Goal: Task Accomplishment & Management: Use online tool/utility

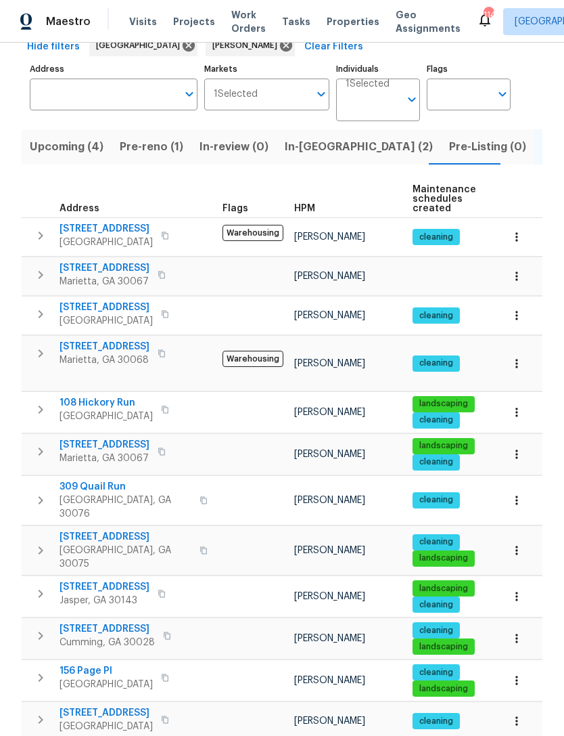
scroll to position [70, 0]
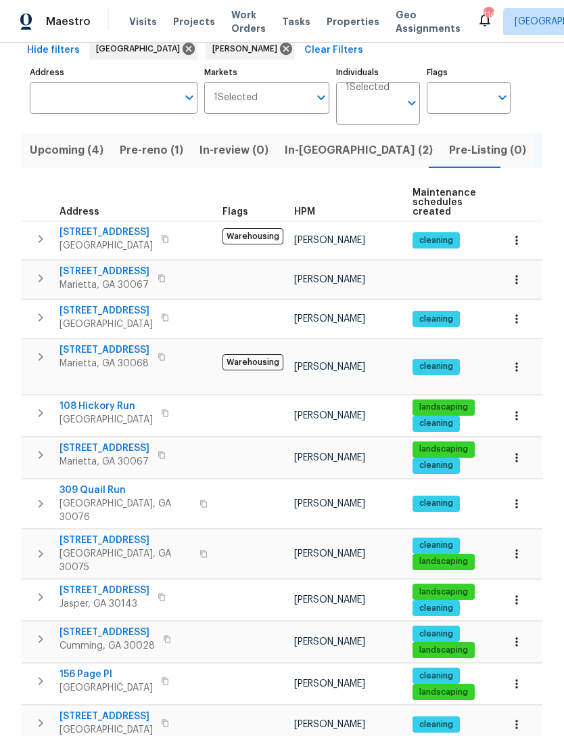
click at [301, 149] on span "In-[GEOGRAPHIC_DATA] (2)" at bounding box center [359, 150] width 148 height 19
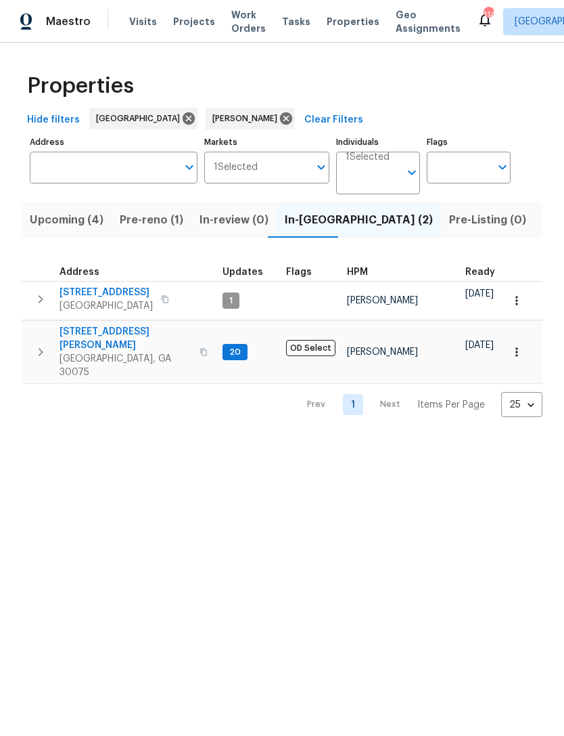
click at [91, 290] on span "[STREET_ADDRESS]" at bounding box center [106, 293] width 93 height 14
click at [43, 299] on icon "button" at bounding box center [40, 299] width 16 height 16
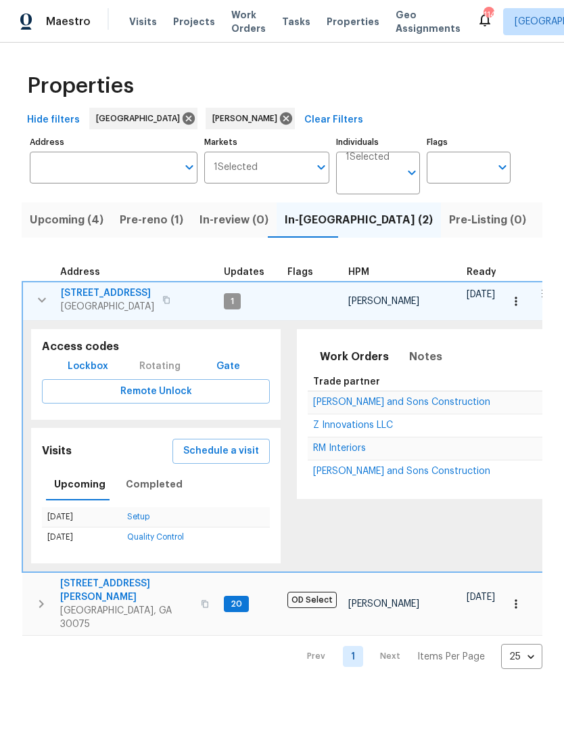
click at [83, 368] on span "Lockbox" at bounding box center [88, 366] width 41 height 17
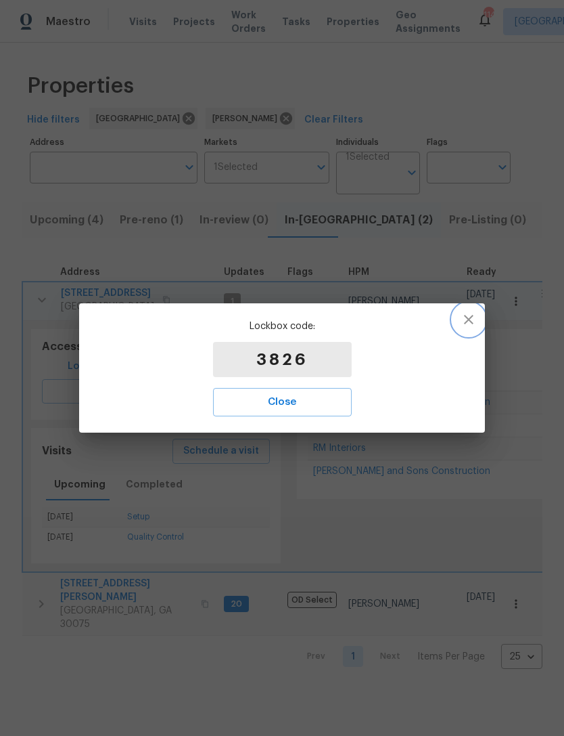
click at [468, 321] on icon "button" at bounding box center [469, 319] width 16 height 16
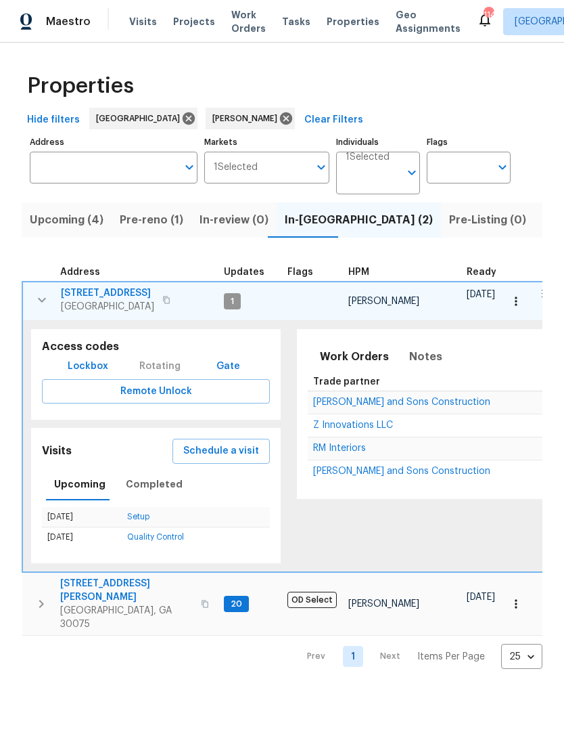
click at [162, 302] on icon "button" at bounding box center [166, 300] width 8 height 8
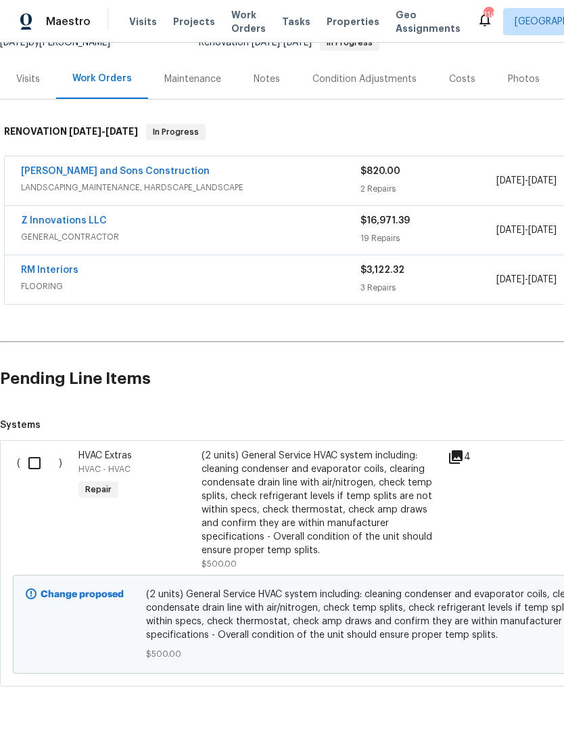
scroll to position [146, 0]
click at [37, 464] on input "checkbox" at bounding box center [39, 463] width 39 height 28
checkbox input "true"
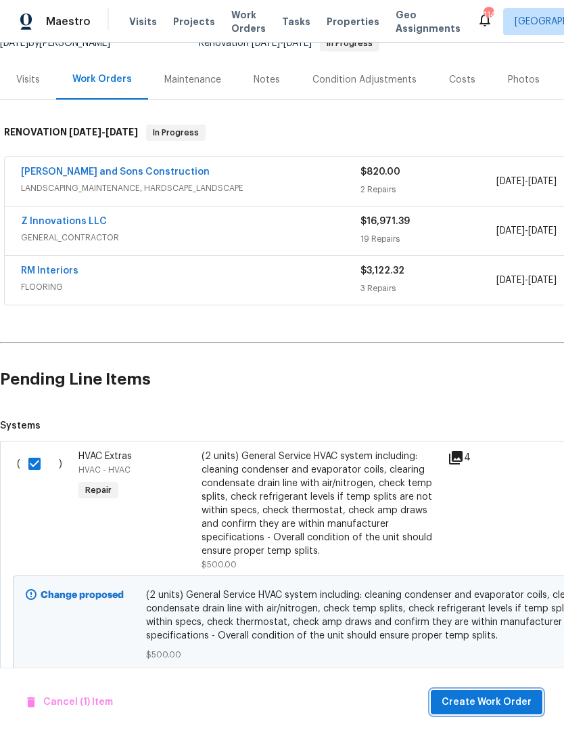
click at [489, 694] on span "Create Work Order" at bounding box center [487, 702] width 90 height 17
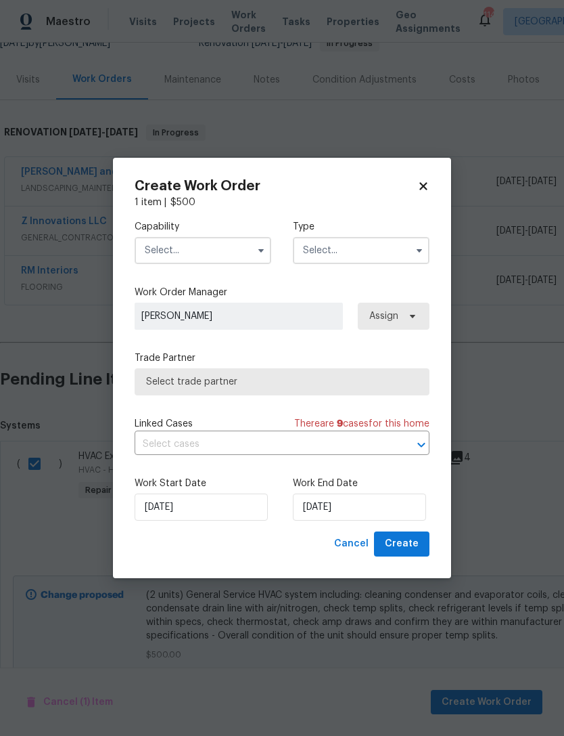
click at [236, 244] on input "text" at bounding box center [203, 250] width 137 height 27
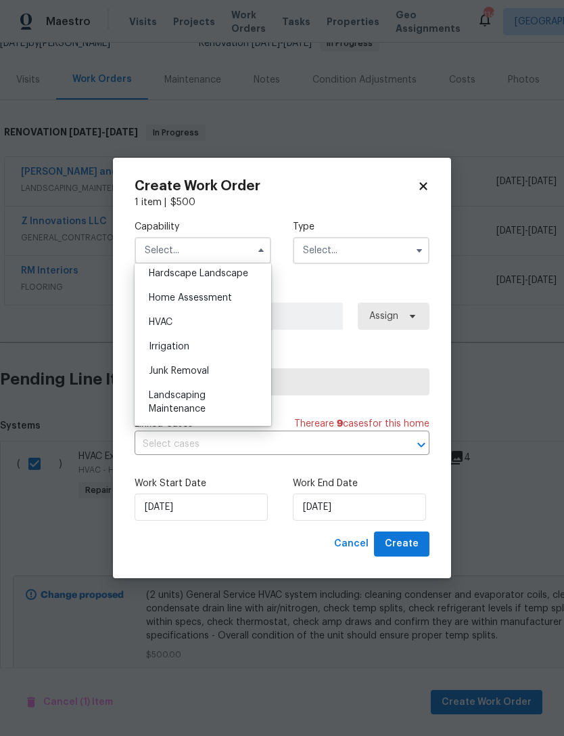
scroll to position [774, 0]
click at [209, 320] on div "HVAC" at bounding box center [203, 323] width 130 height 24
type input "HVAC"
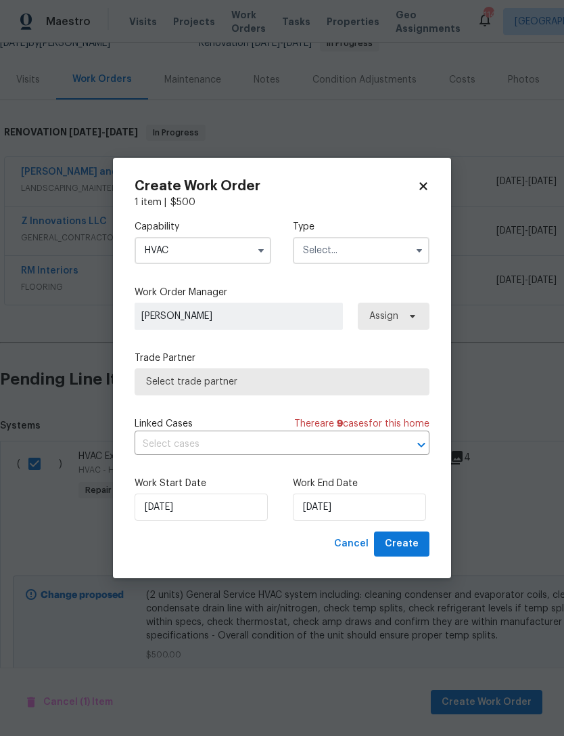
click at [355, 249] on input "text" at bounding box center [361, 250] width 137 height 27
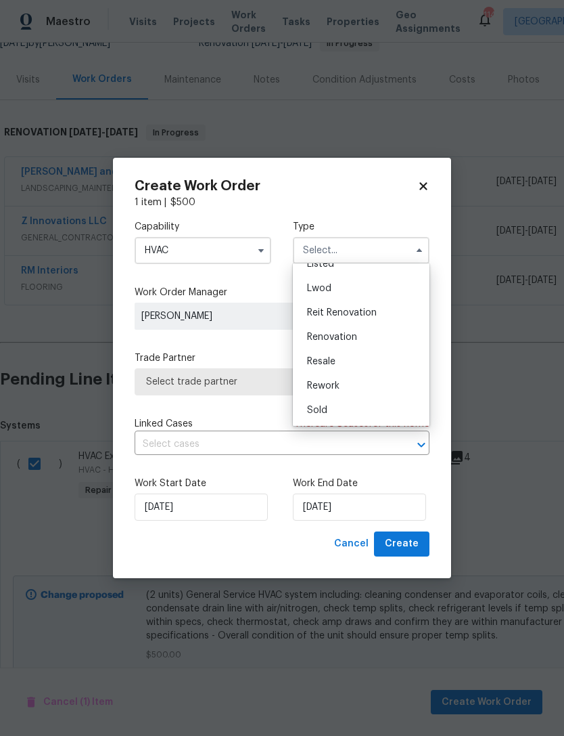
scroll to position [137, 0]
click at [353, 334] on span "Renovation" at bounding box center [332, 336] width 50 height 9
type input "Renovation"
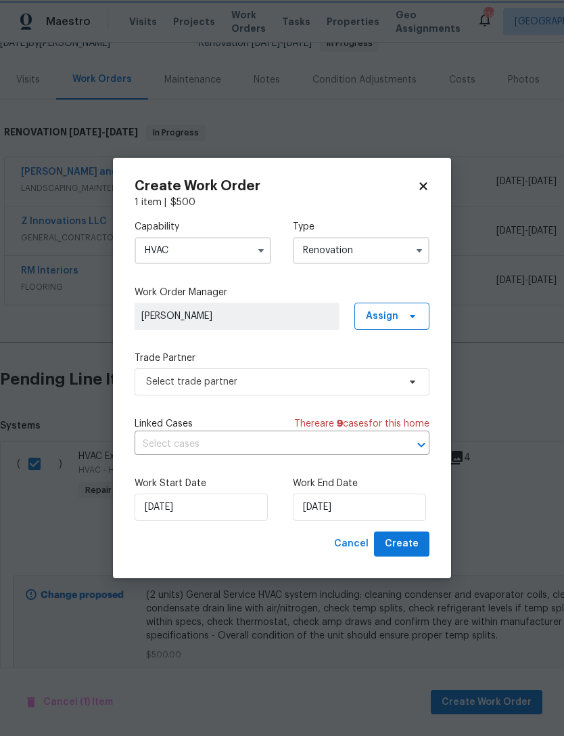
scroll to position [0, 0]
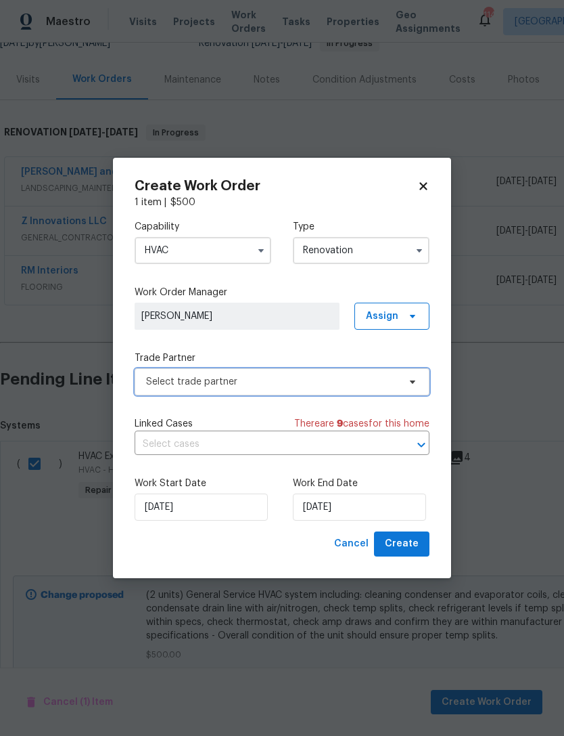
click at [399, 380] on span "Select trade partner" at bounding box center [282, 381] width 295 height 27
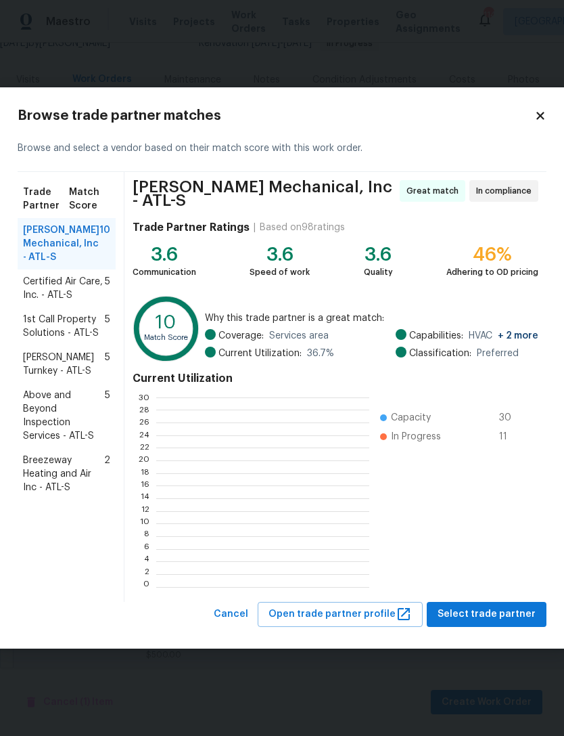
scroll to position [190, 213]
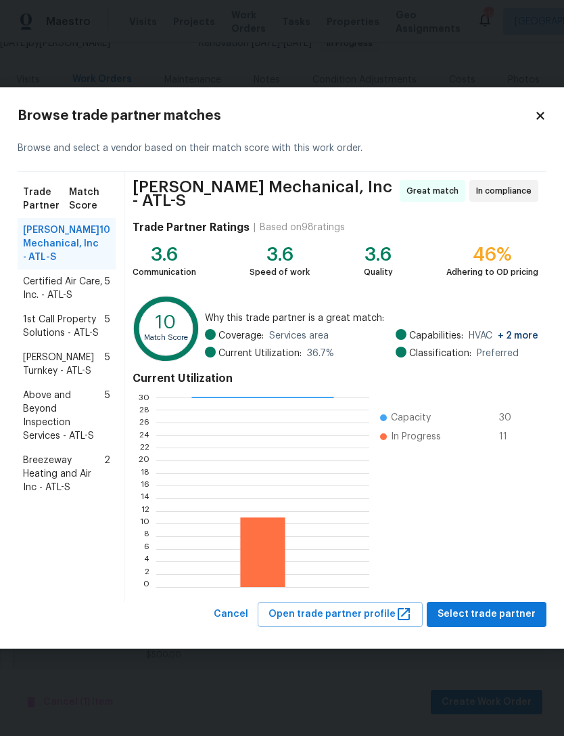
click at [49, 244] on span "JH Martin Mechanical, Inc - ATL-S" at bounding box center [61, 243] width 76 height 41
click at [493, 613] on span "Select trade partner" at bounding box center [487, 614] width 98 height 17
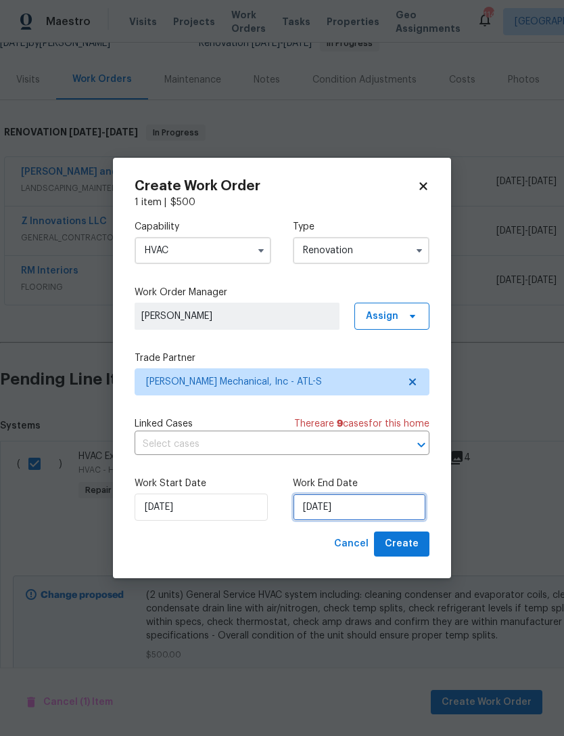
click at [383, 505] on input "8/28/2025" at bounding box center [359, 506] width 133 height 27
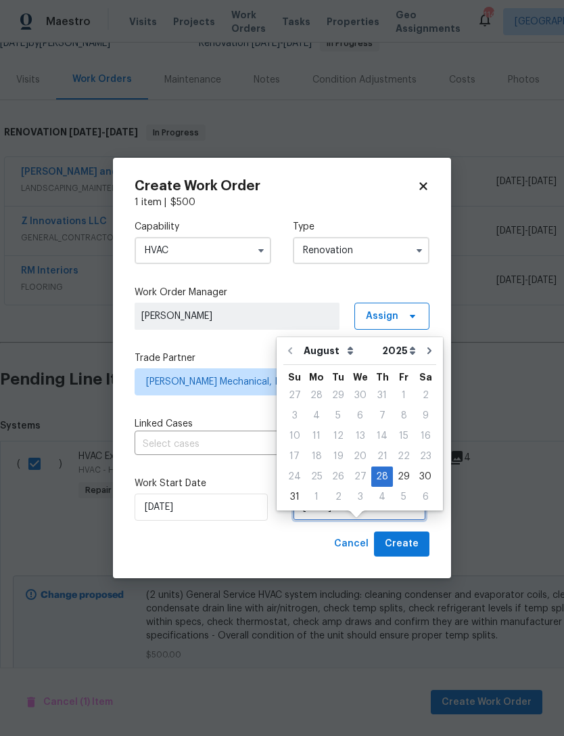
scroll to position [25, 0]
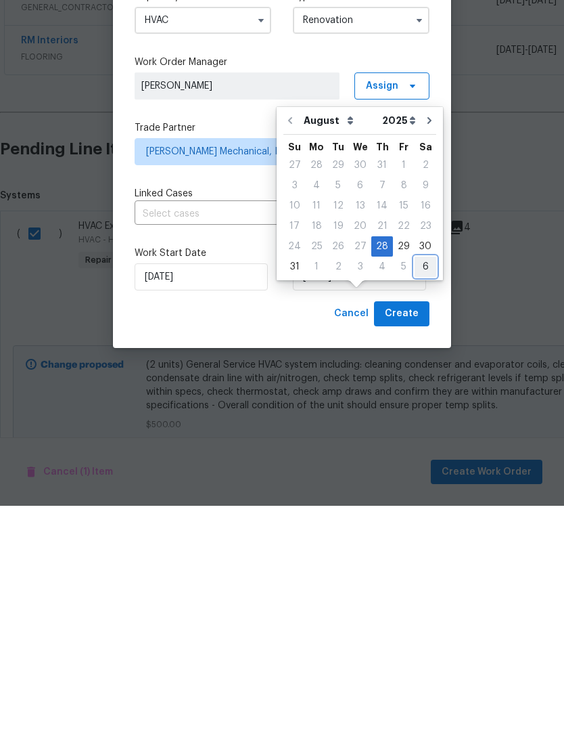
click at [418, 487] on div "6" at bounding box center [426, 496] width 22 height 19
type input "9/6/2025"
select select "8"
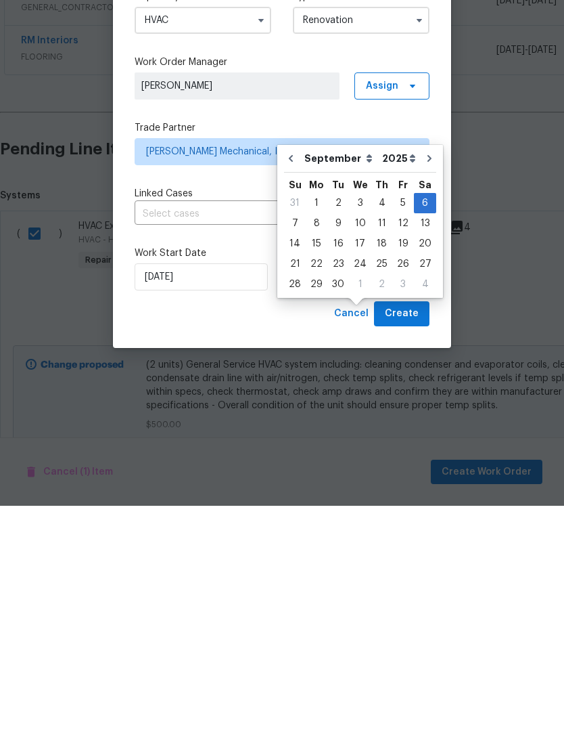
scroll to position [43, 0]
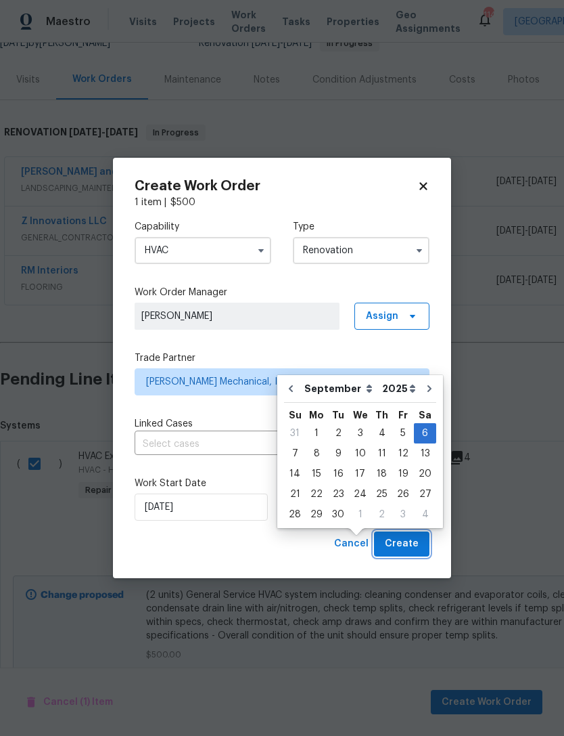
click at [405, 546] on span "Create" at bounding box center [402, 543] width 34 height 17
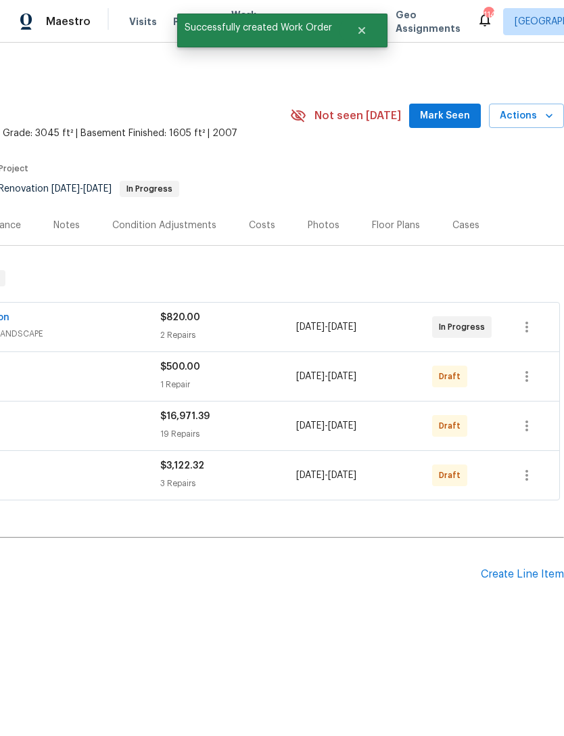
scroll to position [0, 200]
click at [529, 373] on icon "button" at bounding box center [527, 376] width 16 height 16
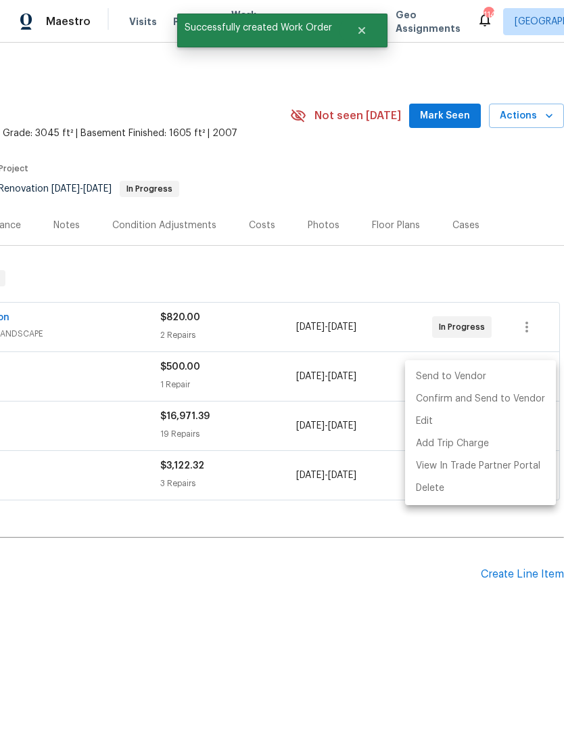
click at [488, 379] on li "Send to Vendor" at bounding box center [480, 376] width 151 height 22
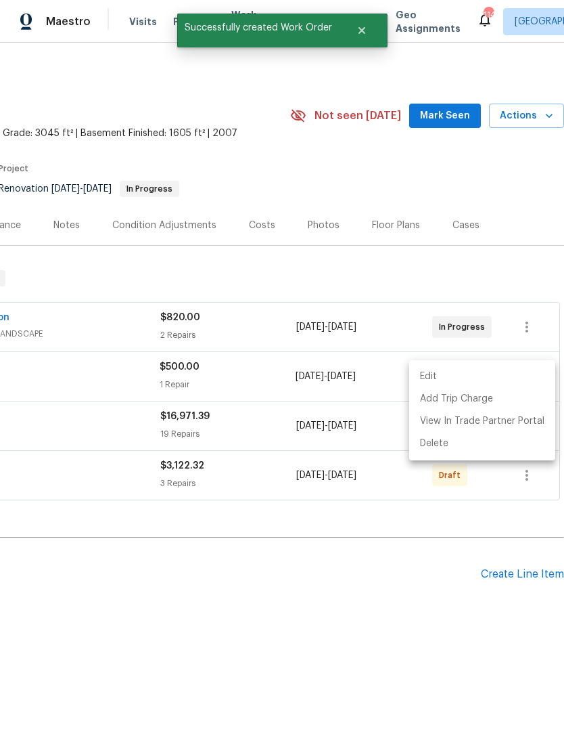
click at [483, 546] on div at bounding box center [282, 368] width 564 height 736
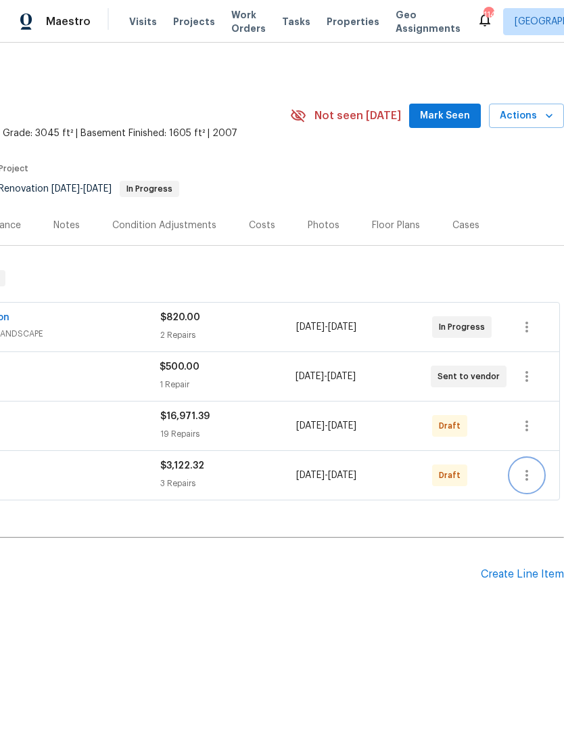
click at [532, 470] on icon "button" at bounding box center [527, 475] width 16 height 16
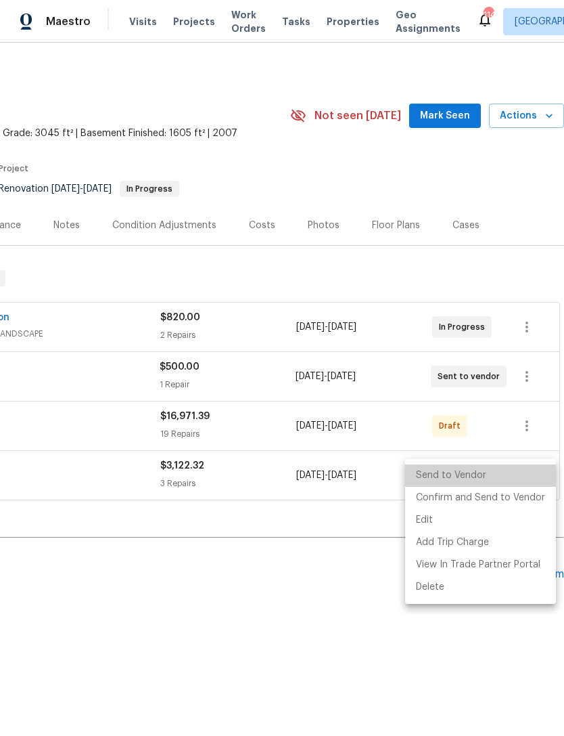
click at [488, 476] on li "Send to Vendor" at bounding box center [480, 475] width 151 height 22
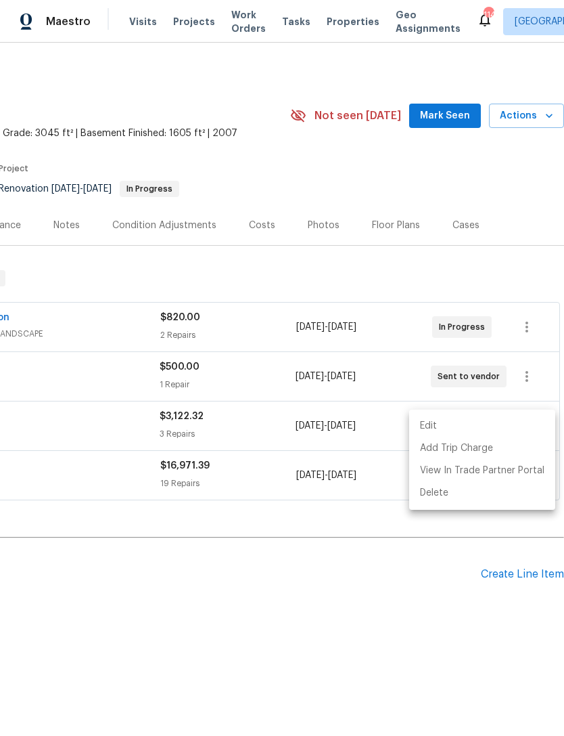
click at [420, 575] on div at bounding box center [282, 368] width 564 height 736
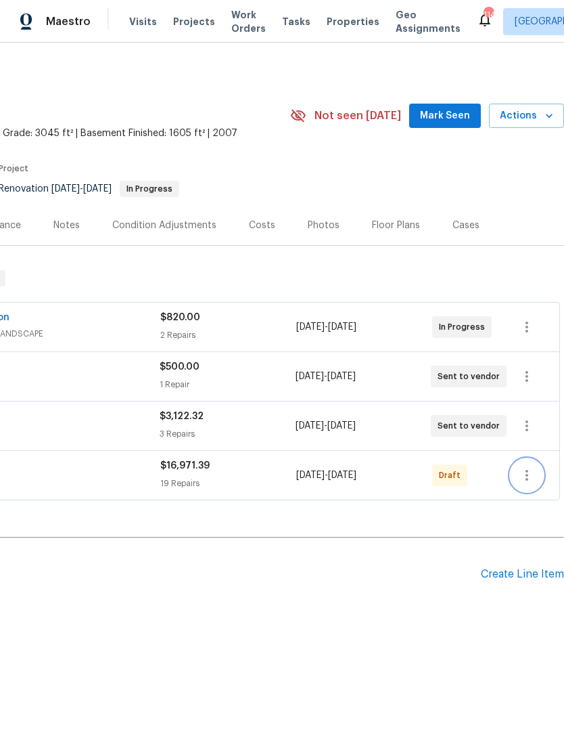
click at [527, 470] on icon "button" at bounding box center [527, 475] width 3 height 11
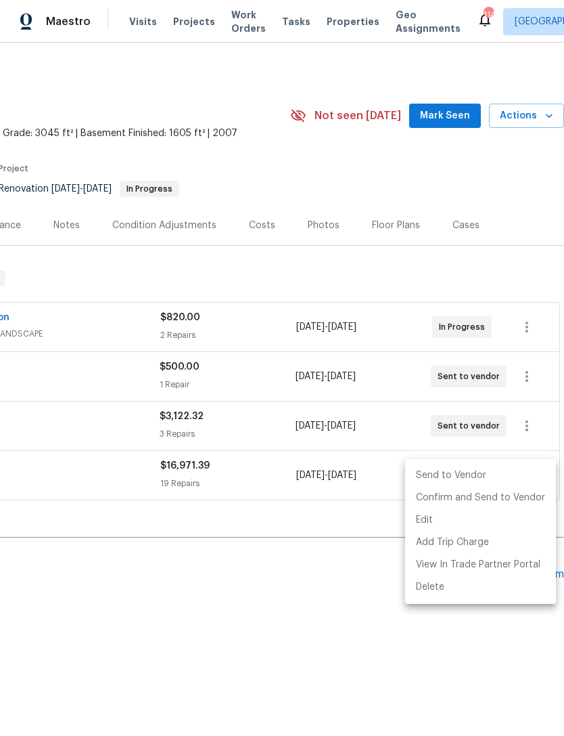
click at [473, 477] on li "Send to Vendor" at bounding box center [480, 475] width 151 height 22
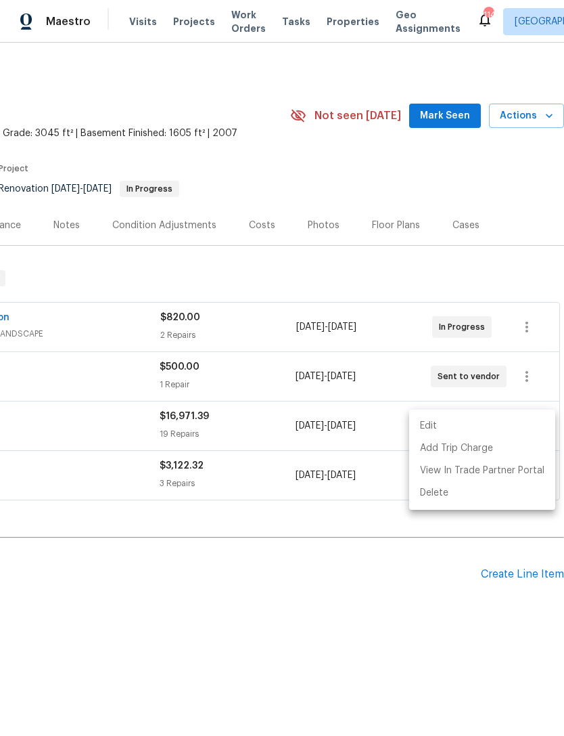
click at [485, 273] on div at bounding box center [282, 368] width 564 height 736
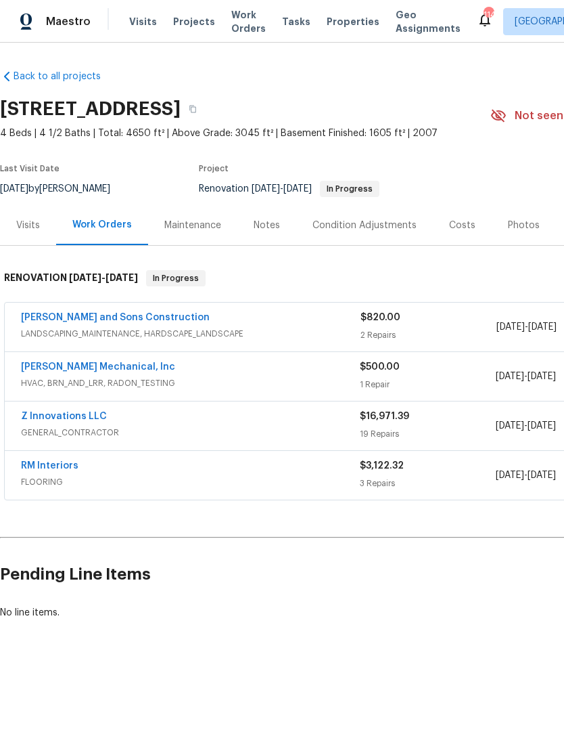
scroll to position [0, 0]
click at [267, 226] on div "Notes" at bounding box center [267, 226] width 26 height 14
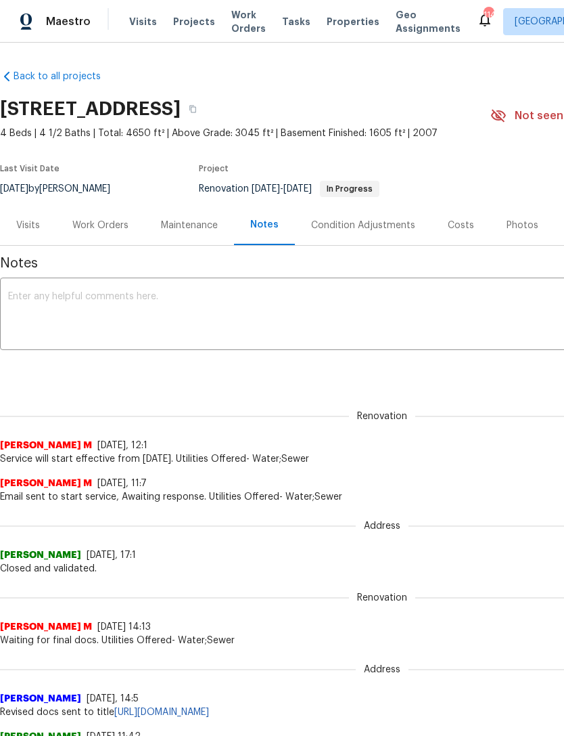
click at [41, 305] on textarea at bounding box center [382, 315] width 749 height 47
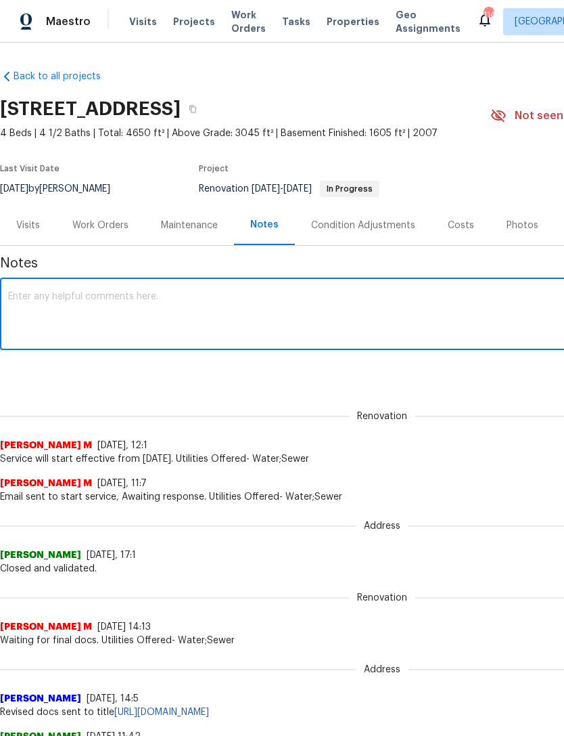
paste textarea "New Change Order Escalation Request in Atlanta - Requester: T-Payne - HPM: T-Pa…"
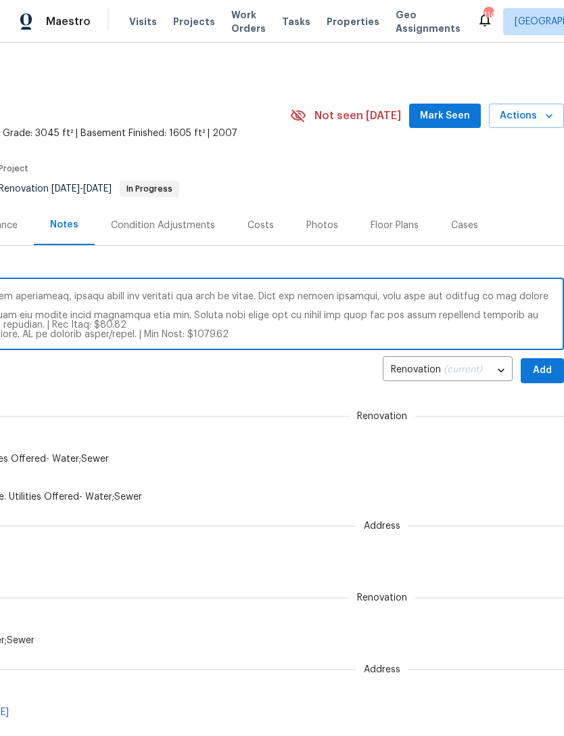
scroll to position [0, 200]
type textarea "New Change Order Escalation Request in Atlanta - Requester: T-Payne - HPM: T-Pa…"
click at [539, 366] on span "Add" at bounding box center [543, 370] width 22 height 17
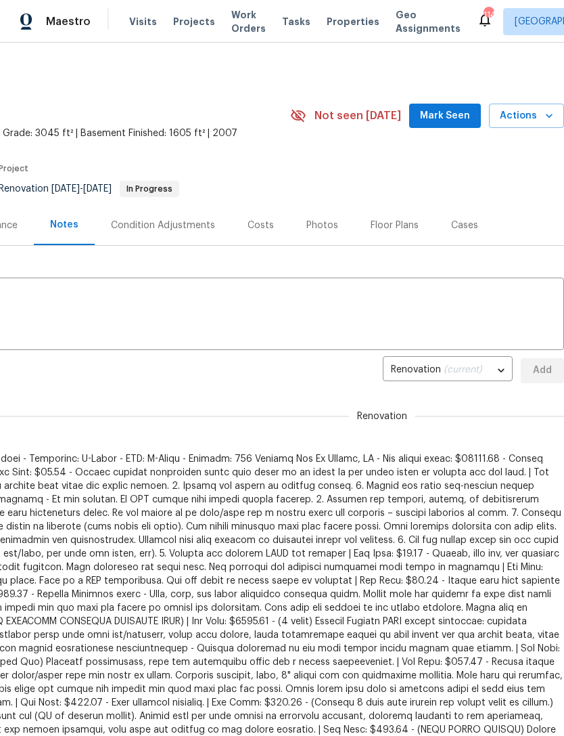
scroll to position [0, 0]
click at [29, 292] on textarea at bounding box center [182, 315] width 749 height 47
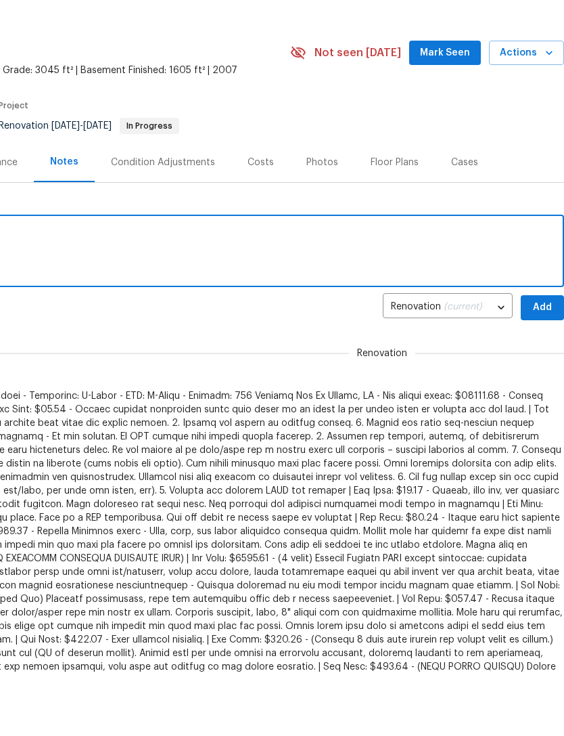
scroll to position [0, 200]
type textarea "D1W complete and paint ordered."
click at [542, 362] on span "Add" at bounding box center [543, 370] width 22 height 17
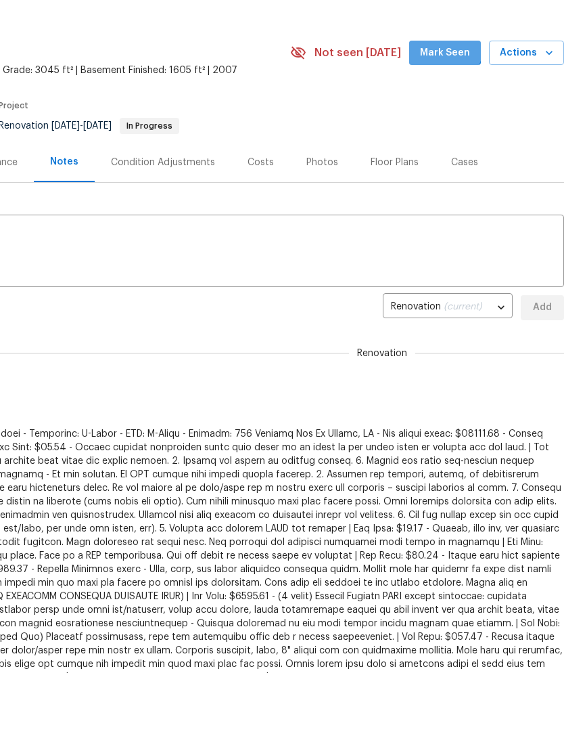
click at [446, 47] on span "Mark Seen" at bounding box center [445, 53] width 50 height 17
